Goal: Navigation & Orientation: Find specific page/section

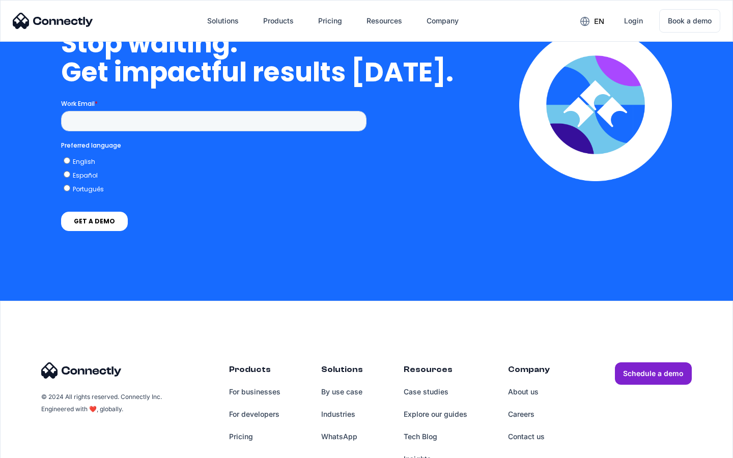
scroll to position [2584, 0]
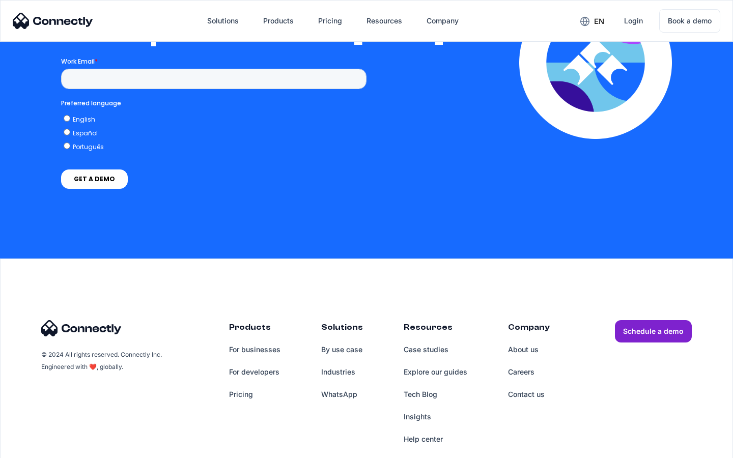
scroll to position [2227, 0]
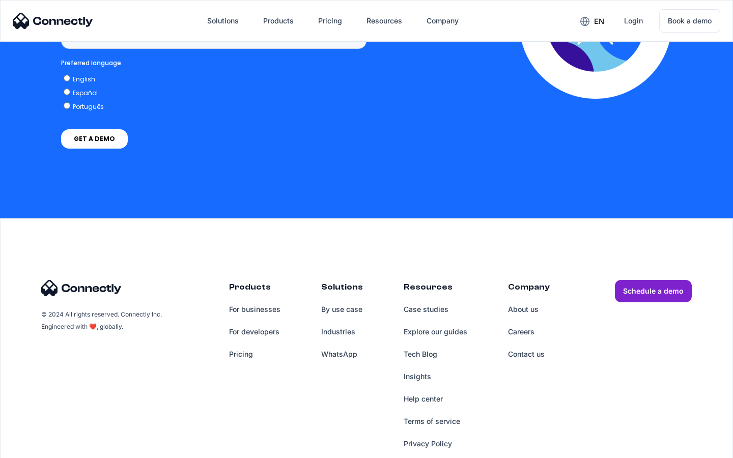
scroll to position [763, 0]
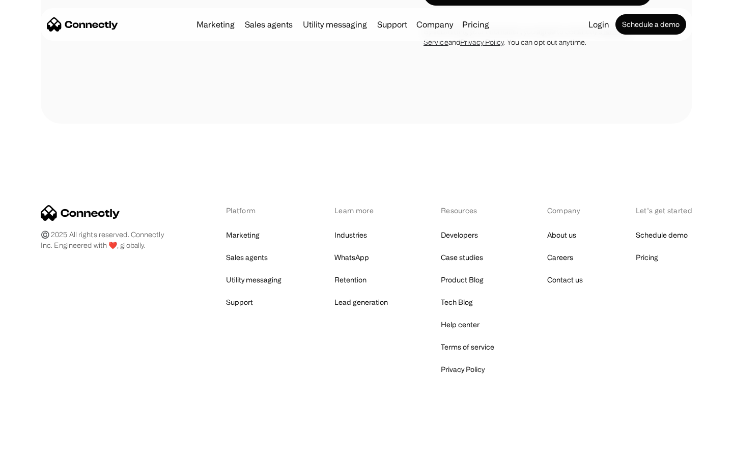
scroll to position [1723, 0]
